Goal: Task Accomplishment & Management: Manage account settings

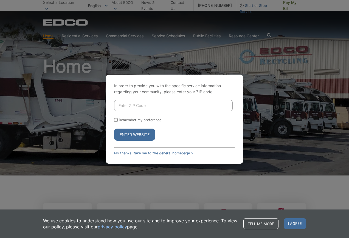
click at [141, 135] on button "Enter Website" at bounding box center [134, 135] width 41 height 12
click at [141, 136] on button "Enter Website" at bounding box center [134, 135] width 41 height 12
click at [148, 133] on button "Enter Website" at bounding box center [134, 135] width 41 height 12
click at [117, 119] on input "Remember my preference" at bounding box center [116, 120] width 4 height 4
checkbox input "true"
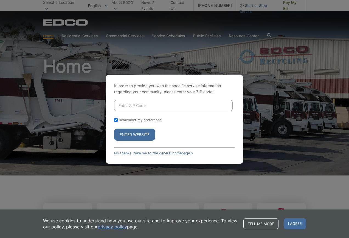
click at [137, 105] on input "Enter ZIP Code" at bounding box center [173, 106] width 119 height 12
click at [137, 132] on button "Enter Website" at bounding box center [134, 135] width 41 height 12
click at [176, 153] on link "No thanks, take me to the general homepage >" at bounding box center [153, 153] width 79 height 4
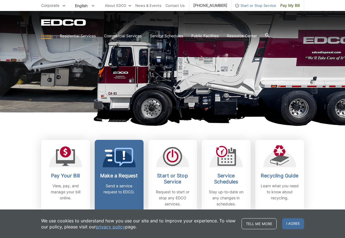
scroll to position [82, 0]
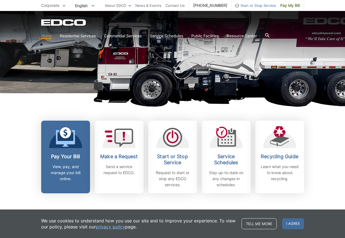
click at [71, 164] on p "View, pay, and manage your bill online." at bounding box center [65, 173] width 41 height 18
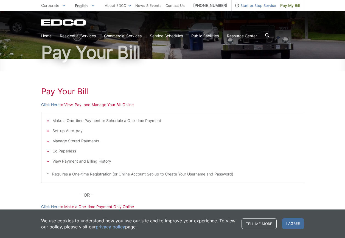
scroll to position [27, 0]
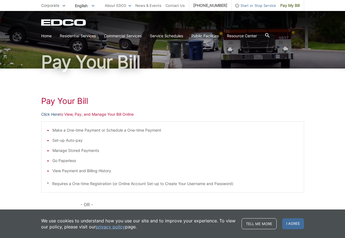
click at [55, 114] on link "Click Here" at bounding box center [50, 114] width 18 height 6
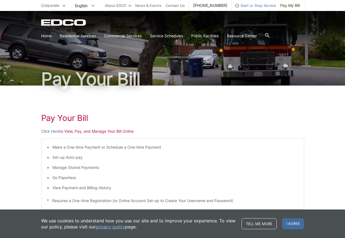
scroll to position [0, 0]
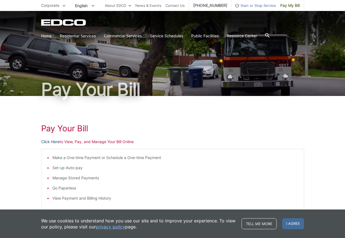
click at [55, 143] on link "Click Here" at bounding box center [50, 142] width 18 height 6
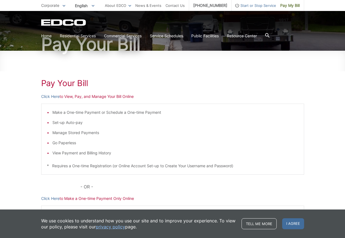
scroll to position [55, 0]
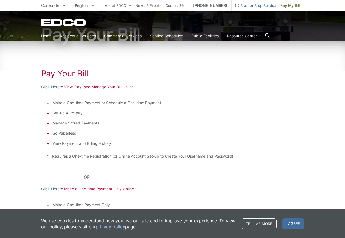
drag, startPoint x: 341, startPoint y: 80, endPoint x: 332, endPoint y: 80, distance: 8.8
click at [340, 80] on div "Pay Your [PERSON_NAME] Here to View, Pay, and Manage Your Bill Online Make a On…" at bounding box center [172, 151] width 345 height 221
